Goal: Download file/media

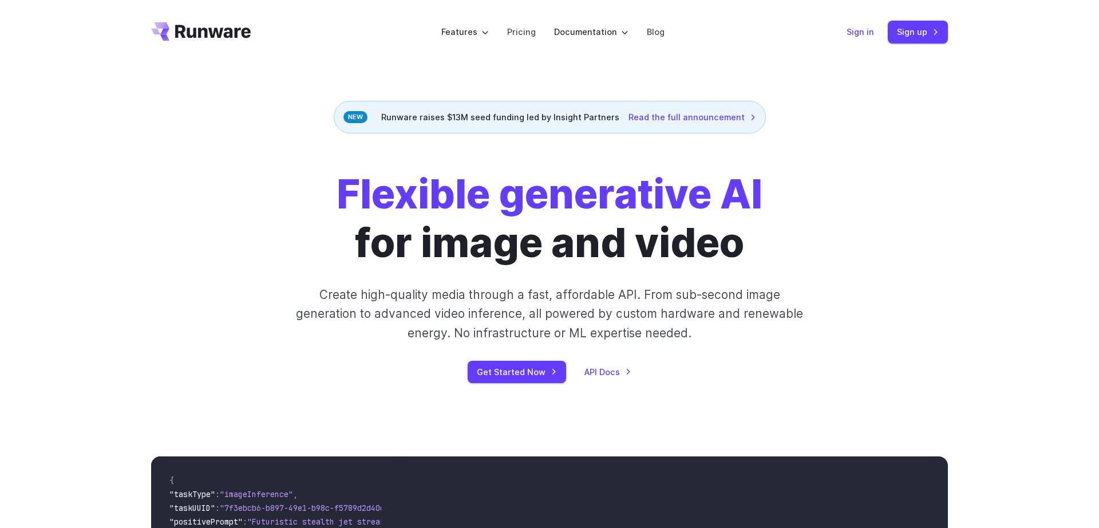
click at [866, 34] on link "Sign in" at bounding box center [860, 31] width 27 height 13
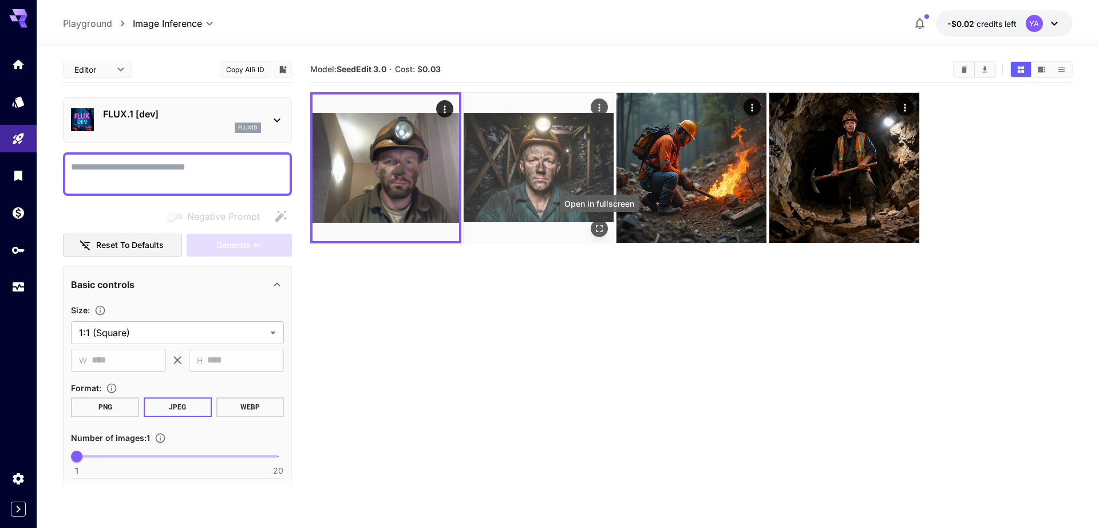
click at [606, 230] on button "Open in fullscreen" at bounding box center [599, 228] width 17 height 17
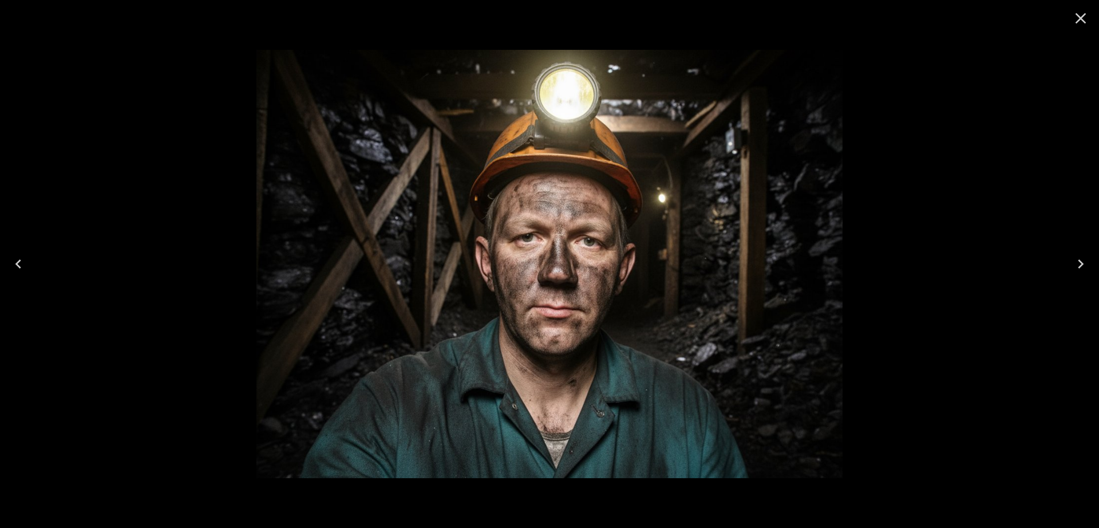
click at [1078, 18] on icon "Close" at bounding box center [1081, 18] width 18 height 18
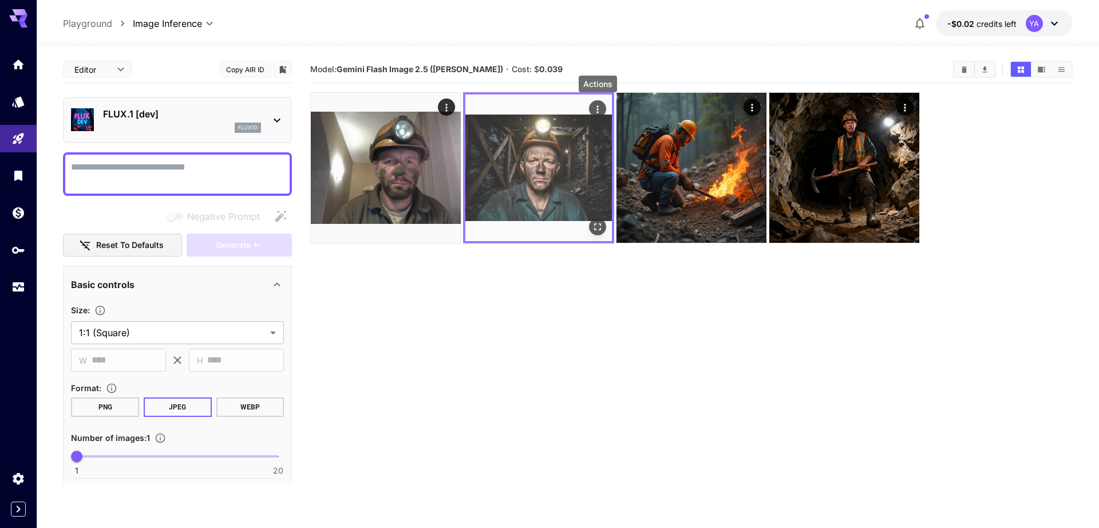
click at [605, 106] on button "Actions" at bounding box center [597, 108] width 17 height 17
click at [599, 106] on icon "Actions" at bounding box center [597, 109] width 11 height 11
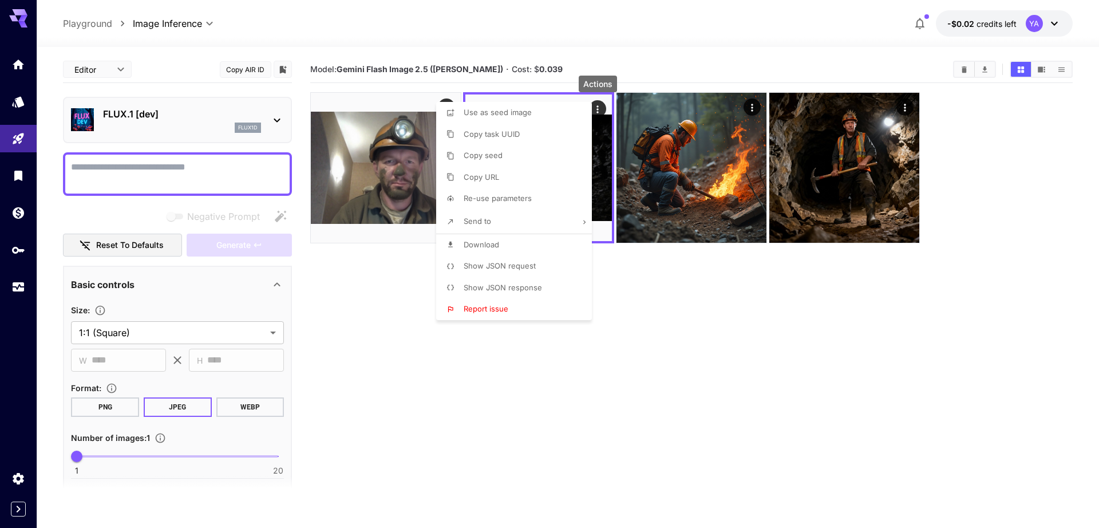
click at [512, 240] on li "Download" at bounding box center [517, 245] width 163 height 22
click at [765, 280] on div at bounding box center [549, 264] width 1099 height 528
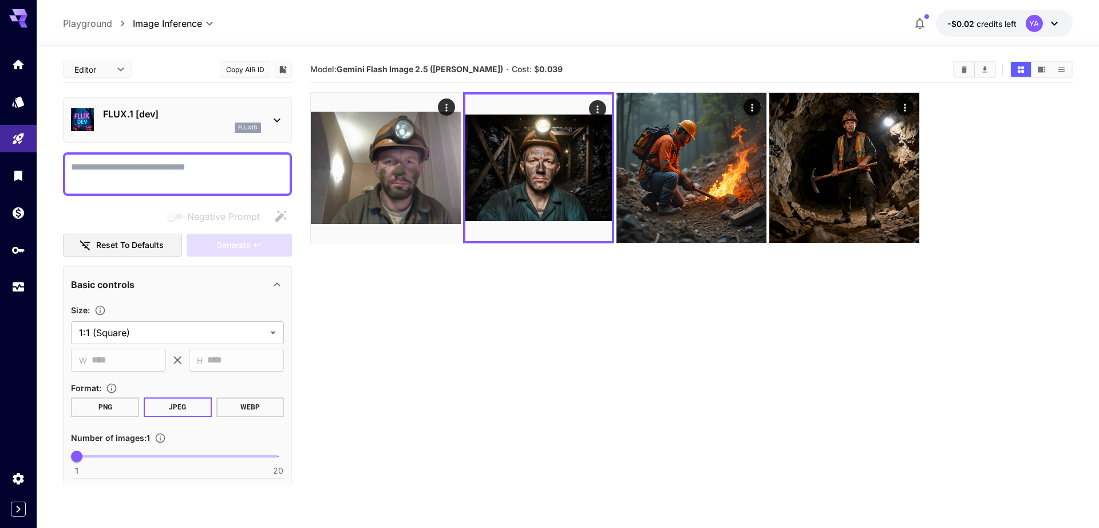
click at [706, 363] on section "Model: Gemini Flash Image 2.5 (Nano Banana) · Cost: $ 0.039" at bounding box center [691, 320] width 762 height 528
